Goal: Transaction & Acquisition: Purchase product/service

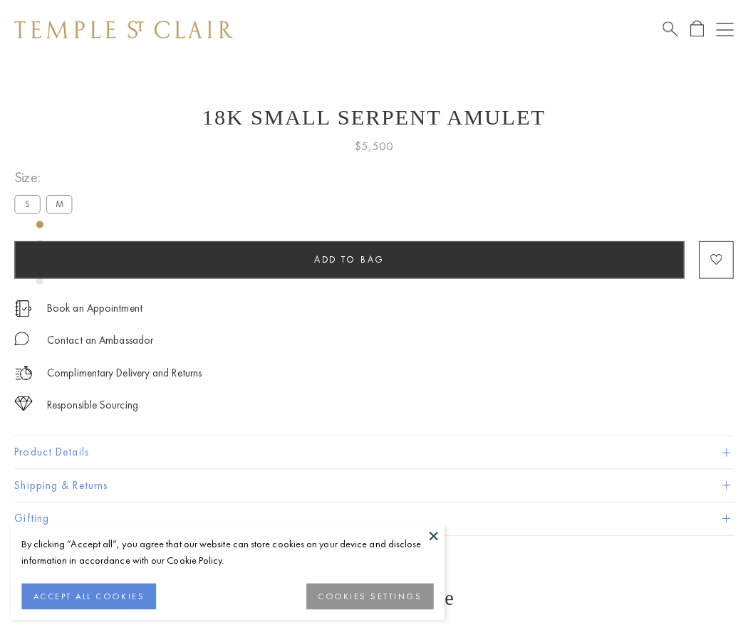
scroll to position [6, 0]
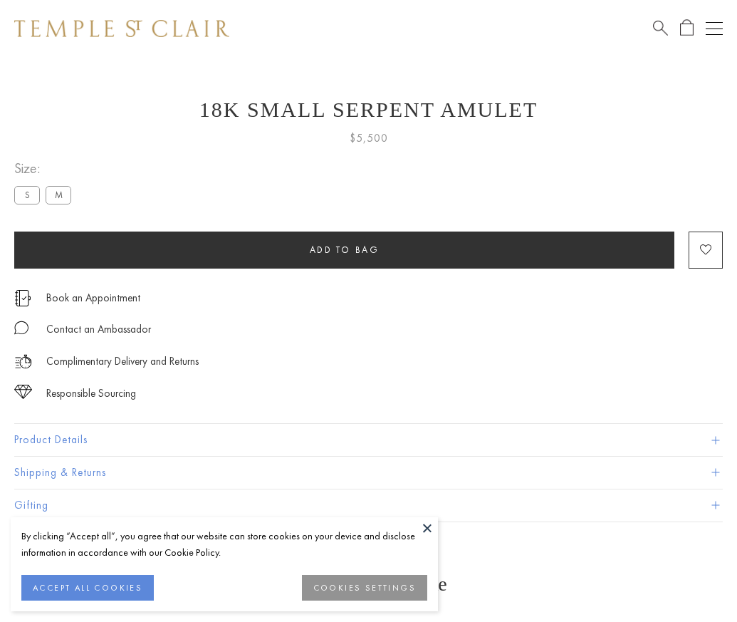
click at [344, 249] on span "Add to bag" at bounding box center [345, 250] width 70 height 12
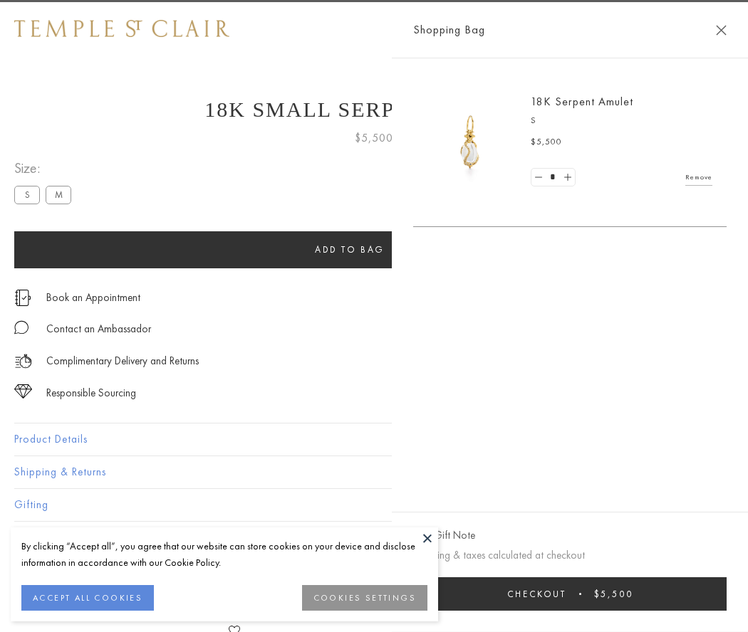
click at [717, 594] on button "Checkout $5,500" at bounding box center [569, 593] width 313 height 33
